Goal: Navigation & Orientation: Find specific page/section

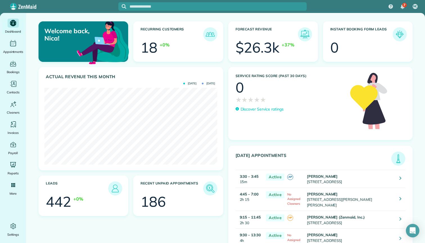
scroll to position [100, 0]
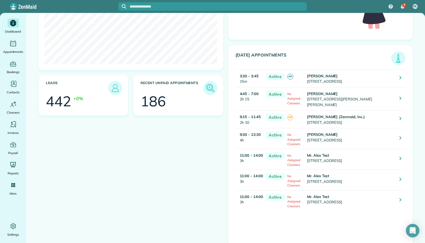
click at [325, 135] on td "[PERSON_NAME] [STREET_ADDRESS]" at bounding box center [351, 138] width 90 height 21
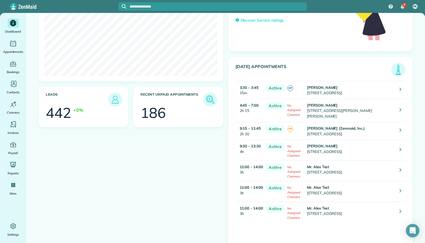
scroll to position [0, 0]
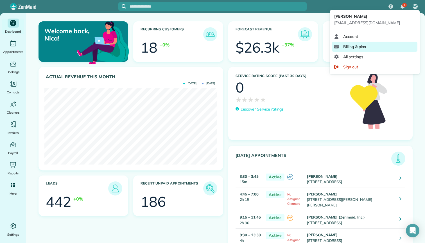
click at [350, 48] on span "Billing & plan" at bounding box center [355, 47] width 23 height 6
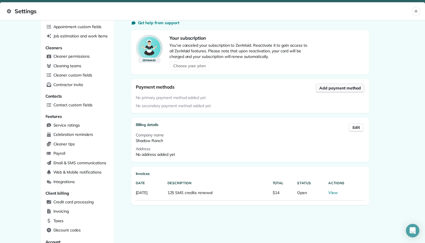
scroll to position [116, 0]
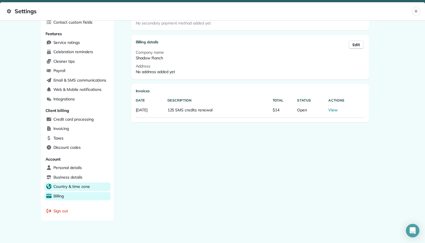
click at [86, 184] on span "Country & time zone" at bounding box center [71, 187] width 37 height 6
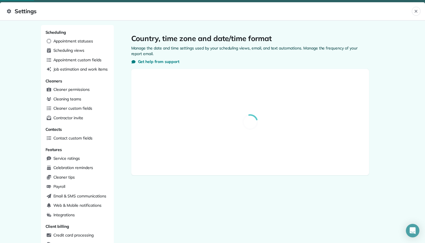
select select "**"
select select "*****"
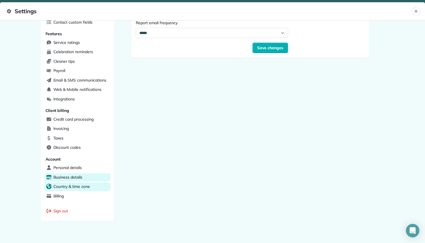
click at [75, 174] on span "Business details" at bounding box center [67, 177] width 29 height 6
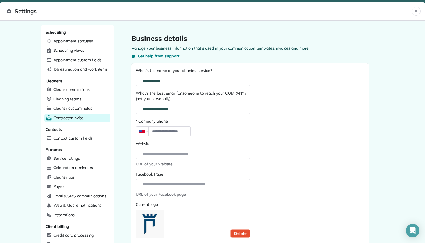
click at [68, 114] on div "Contractor invite" at bounding box center [77, 118] width 66 height 8
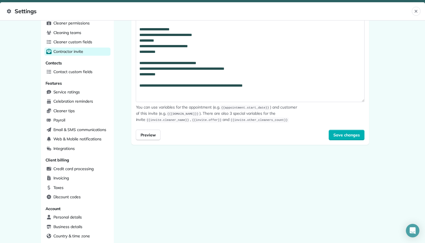
scroll to position [116, 0]
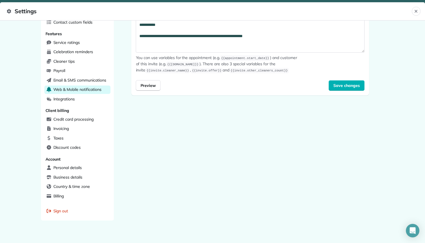
click at [73, 88] on span "Web & Mobile notifications" at bounding box center [77, 90] width 48 height 6
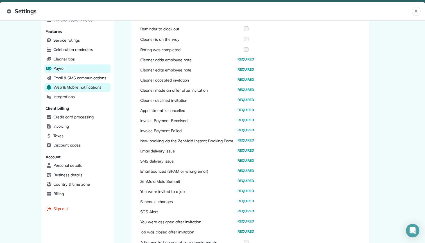
scroll to position [148, 0]
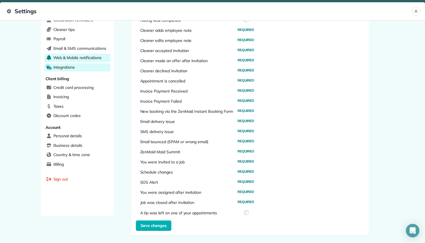
click at [71, 66] on span "Integrations" at bounding box center [64, 67] width 22 height 6
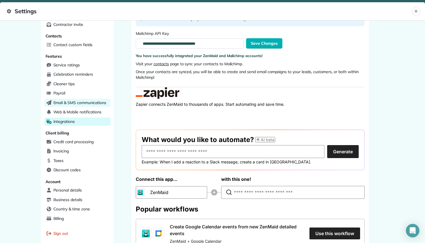
scroll to position [77, 0]
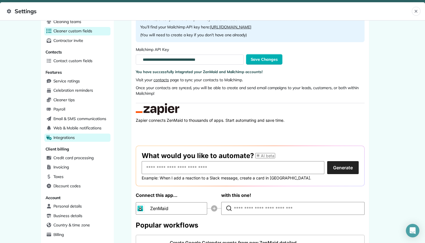
click at [68, 32] on span "Cleaner custom fields" at bounding box center [72, 31] width 39 height 6
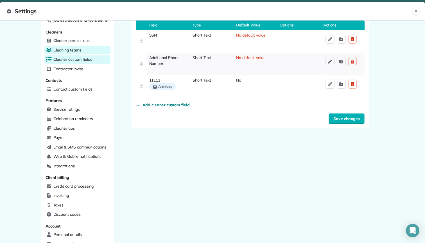
click at [67, 50] on span "Cleaning teams" at bounding box center [67, 50] width 28 height 6
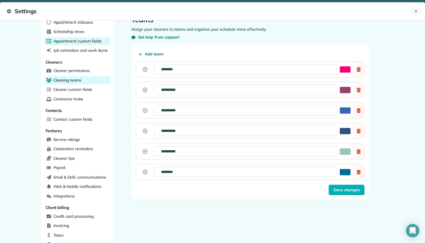
click at [76, 41] on span "Appointment custom fields" at bounding box center [77, 41] width 48 height 6
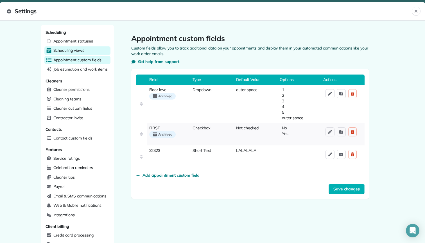
click at [67, 51] on span "Scheduling views" at bounding box center [68, 51] width 31 height 6
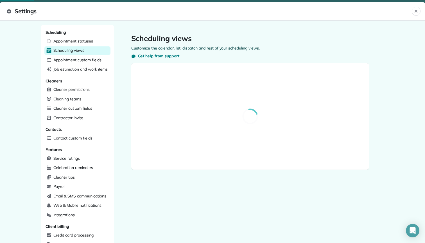
select select "**********"
select select "******"
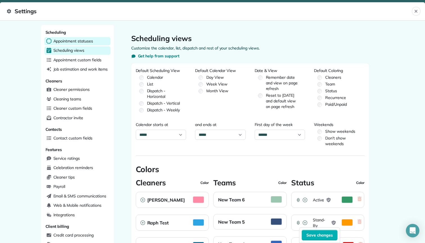
click at [68, 42] on span "Appointment statuses" at bounding box center [73, 41] width 40 height 6
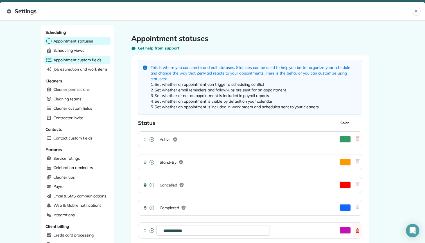
click at [70, 62] on div "Appointment custom fields" at bounding box center [77, 60] width 66 height 8
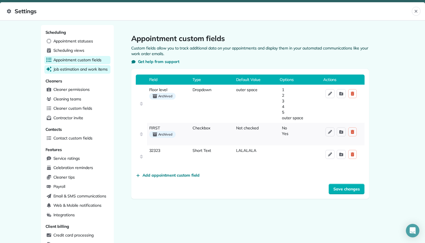
click at [73, 70] on span "Job estimation and work items" at bounding box center [80, 69] width 55 height 6
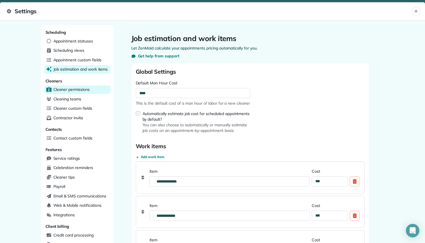
click at [70, 88] on span "Cleaner permissions" at bounding box center [71, 90] width 36 height 6
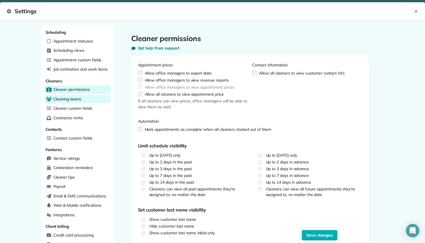
click at [68, 97] on span "Cleaning teams" at bounding box center [67, 99] width 28 height 6
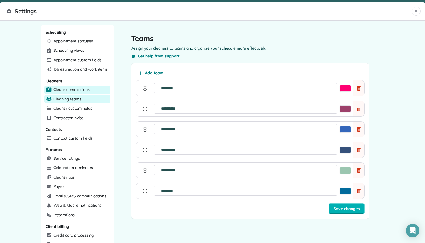
click at [69, 88] on span "Cleaner permissions" at bounding box center [71, 90] width 36 height 6
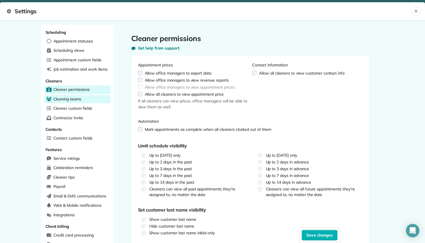
click at [69, 97] on span "Cleaning teams" at bounding box center [67, 99] width 28 height 6
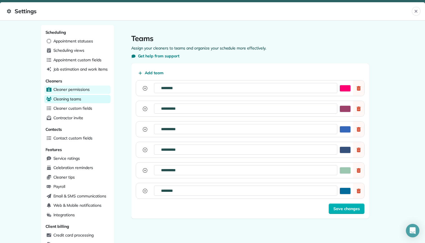
click at [71, 90] on span "Cleaner permissions" at bounding box center [71, 90] width 36 height 6
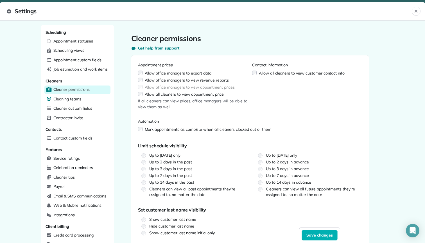
click at [70, 98] on span "Cleaning teams" at bounding box center [67, 99] width 28 height 6
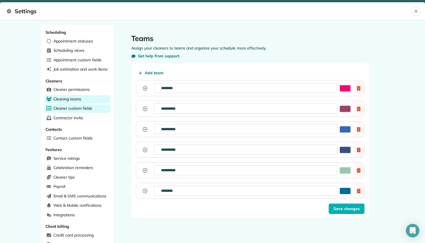
click at [69, 108] on span "Cleaner custom fields" at bounding box center [72, 109] width 39 height 6
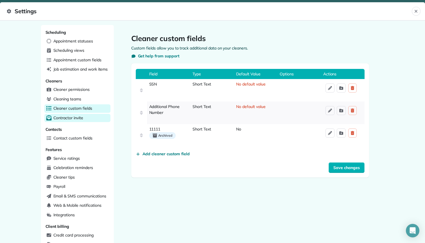
click at [69, 120] on div "Contractor invite" at bounding box center [77, 118] width 66 height 8
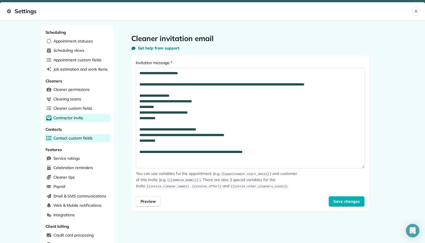
click at [72, 138] on span "Contact custom fields" at bounding box center [72, 138] width 39 height 6
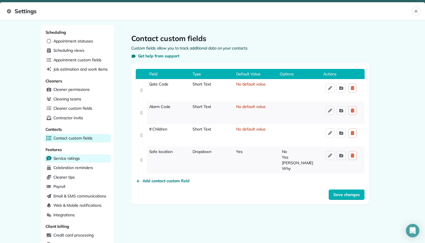
click at [67, 157] on span "Service ratings" at bounding box center [66, 159] width 26 height 6
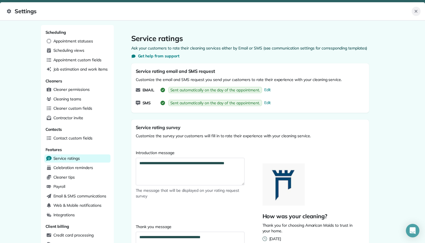
click at [417, 12] on icon "Close" at bounding box center [416, 11] width 5 height 5
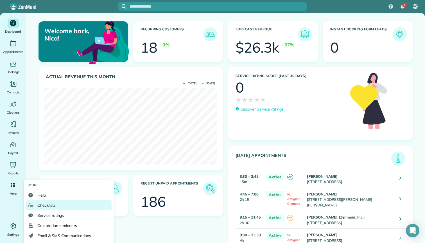
click at [50, 207] on span "Checklists" at bounding box center [46, 206] width 18 height 6
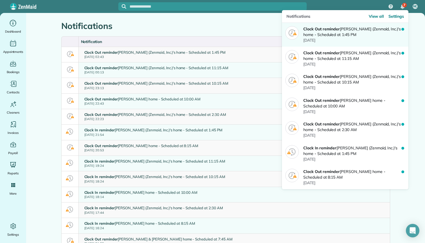
click at [386, 36] on p "Clock Out reminder Arun Devabhaktuni (Zenmaid, Inc.)'s home - Scheduled at 1:45…" at bounding box center [353, 31] width 98 height 11
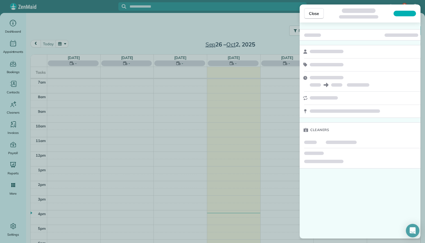
scroll to position [15, 0]
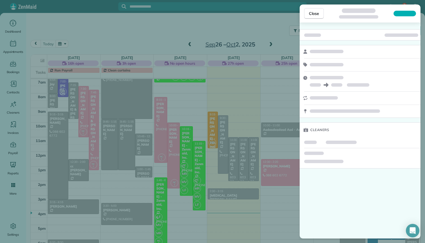
click at [259, 28] on div "Close Cleaners" at bounding box center [212, 121] width 425 height 243
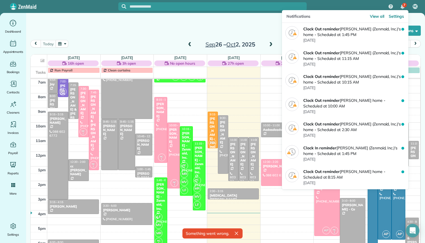
click at [403, 8] on img "7 unread notifications" at bounding box center [403, 7] width 4 height 5
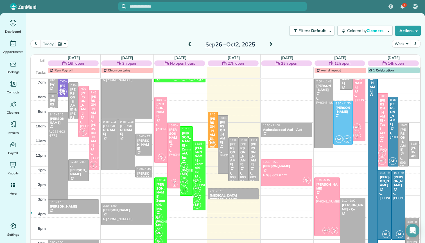
click at [221, 21] on div "Filters: Default Colored by Cleaners Color by Cleaner Color by Team Color by St…" at bounding box center [225, 127] width 399 height 228
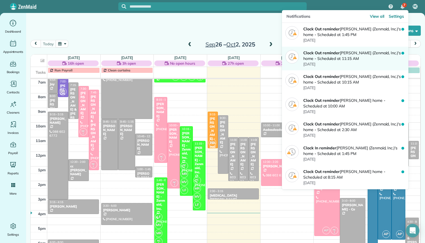
click at [334, 47] on div "Clock Out reminder Arun Devabhaktuni (Zenmaid, Inc.)'s home - Scheduled at 11:1…" at bounding box center [345, 59] width 127 height 24
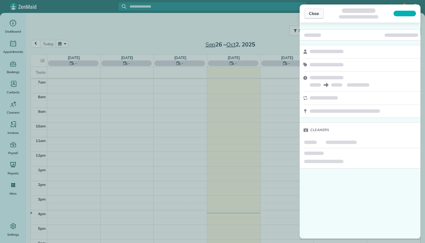
scroll to position [15, 0]
